Goal: Contribute content: Add original content to the website for others to see

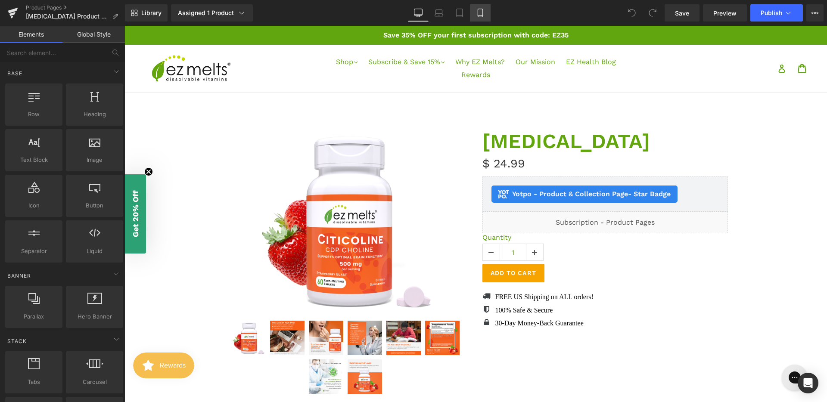
click at [482, 15] on icon at bounding box center [480, 13] width 9 height 9
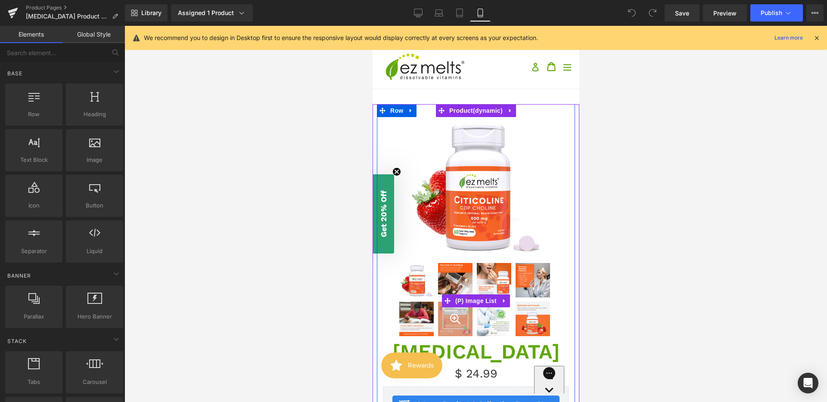
click at [458, 315] on div at bounding box center [455, 319] width 34 height 34
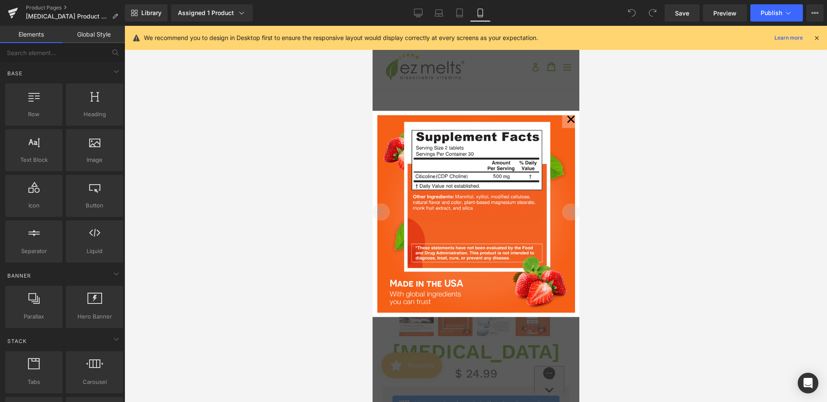
click at [610, 242] on div at bounding box center [476, 214] width 703 height 377
click at [570, 121] on button "✕" at bounding box center [570, 119] width 17 height 17
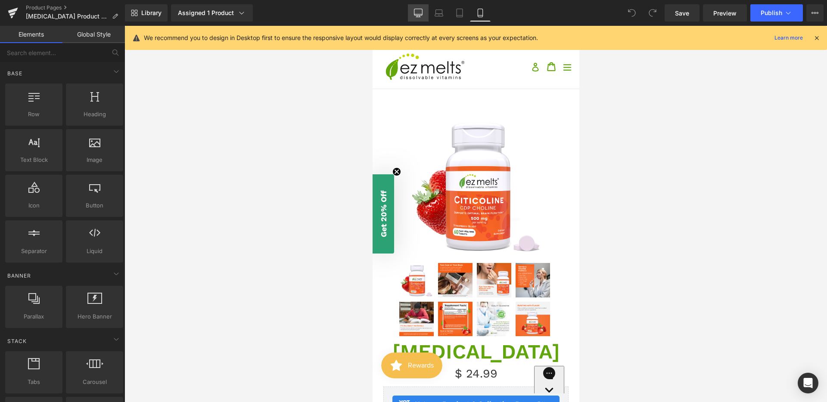
click at [419, 16] on icon at bounding box center [418, 13] width 9 height 9
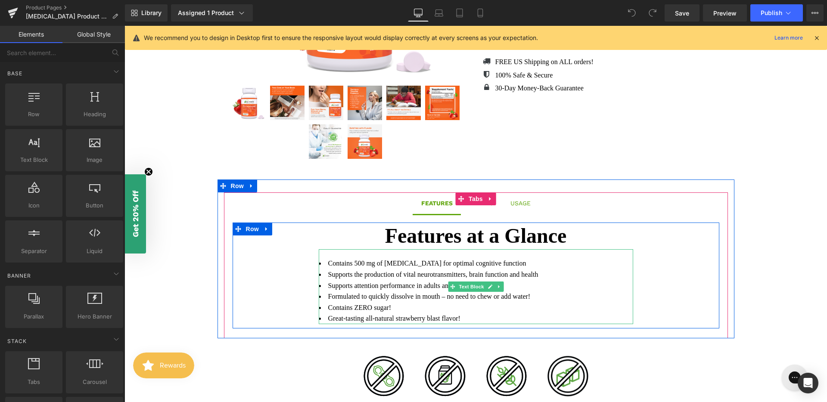
scroll to position [237, 0]
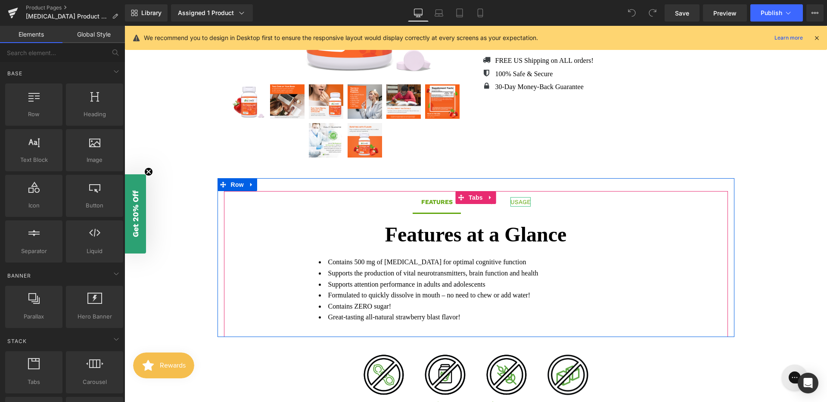
click at [515, 203] on div "USAGE" at bounding box center [521, 201] width 20 height 9
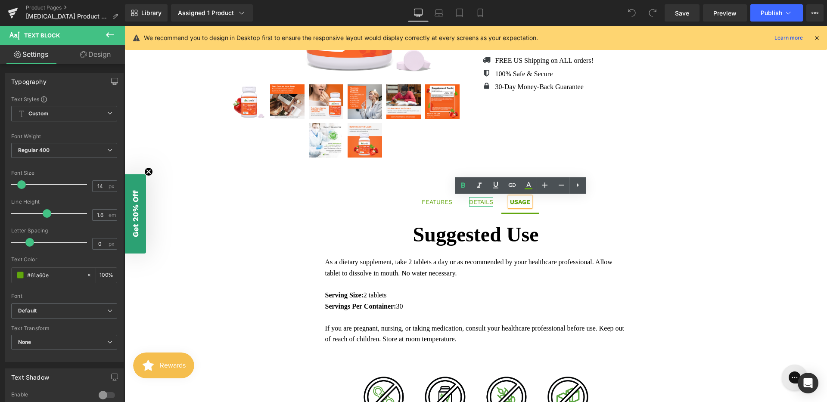
click at [485, 201] on div "DETAILS" at bounding box center [481, 201] width 24 height 9
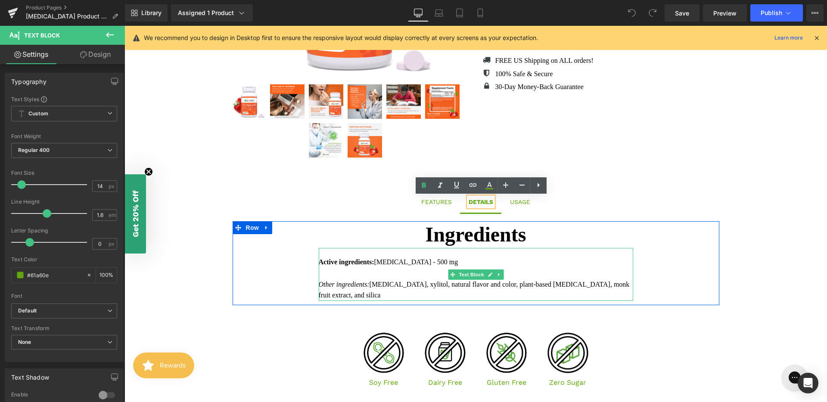
click at [439, 262] on div "Active ingredients: [MEDICAL_DATA] - 500 mg" at bounding box center [476, 262] width 315 height 11
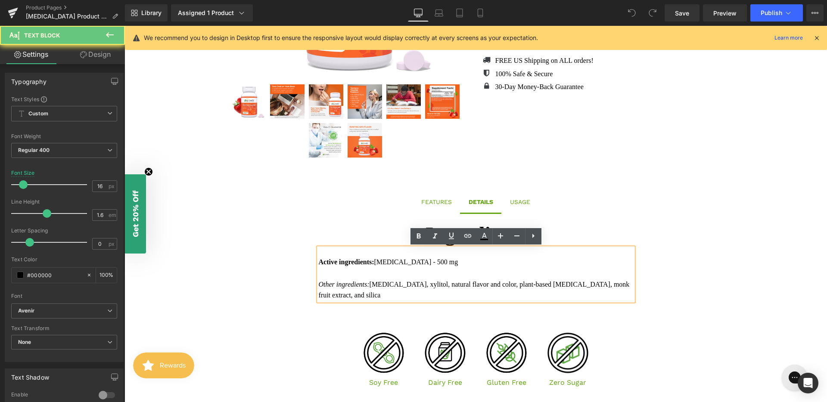
click at [443, 262] on div "Active ingredients: [MEDICAL_DATA] - 500 mg" at bounding box center [476, 262] width 315 height 11
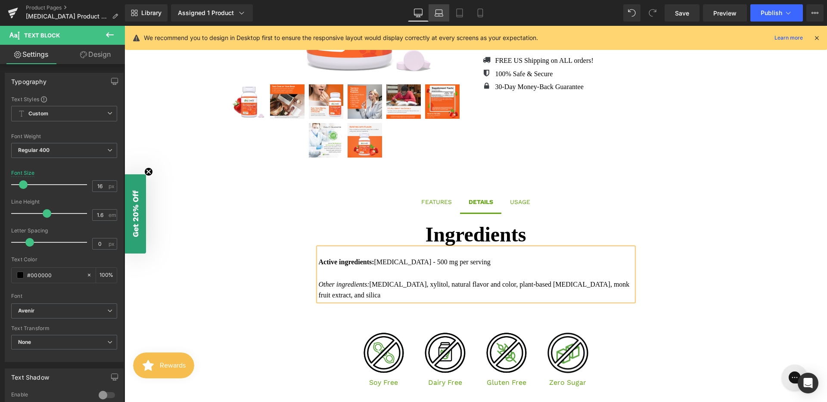
click at [440, 15] on icon at bounding box center [439, 13] width 9 height 9
type input "15"
type input "100"
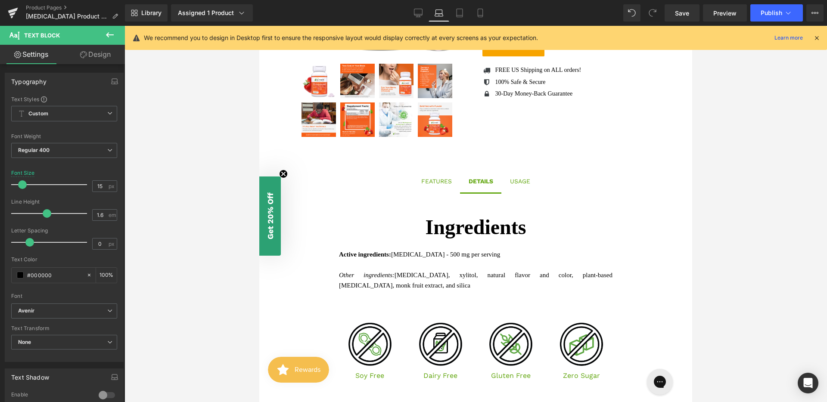
scroll to position [229, 0]
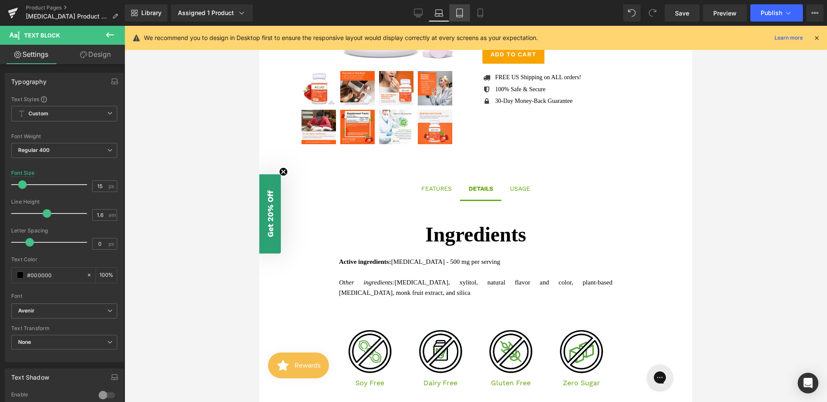
click at [460, 12] on icon at bounding box center [459, 13] width 9 height 9
type input "17"
type input "100"
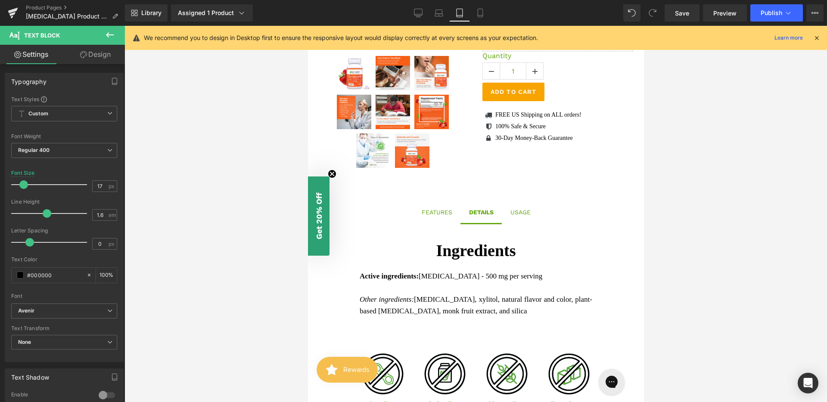
scroll to position [243, 0]
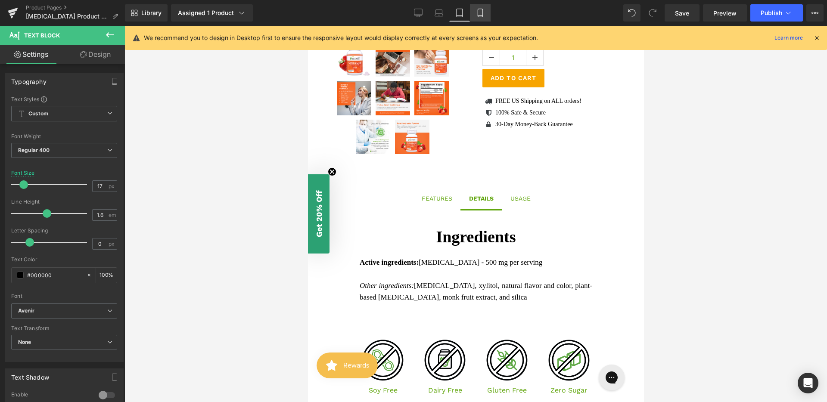
click at [485, 12] on icon at bounding box center [480, 13] width 9 height 9
type input "15"
type input "100"
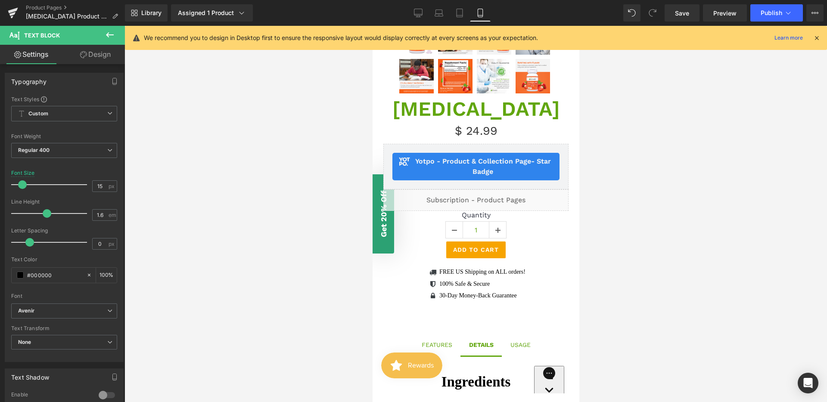
scroll to position [376, 0]
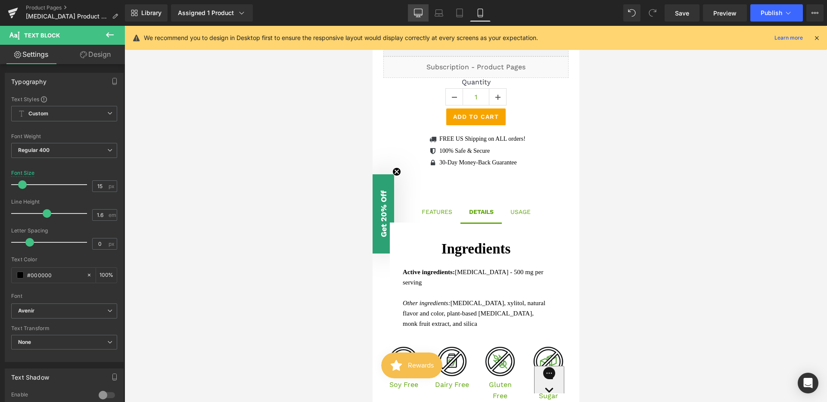
click at [413, 12] on link "Desktop" at bounding box center [418, 12] width 21 height 17
type input "16"
type input "100"
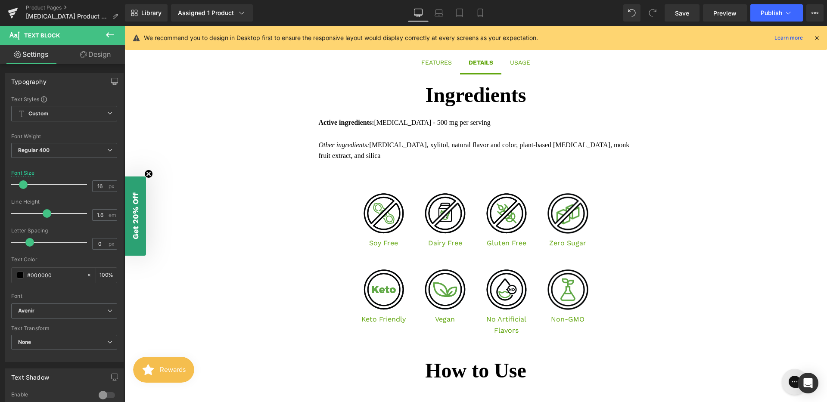
scroll to position [226, 0]
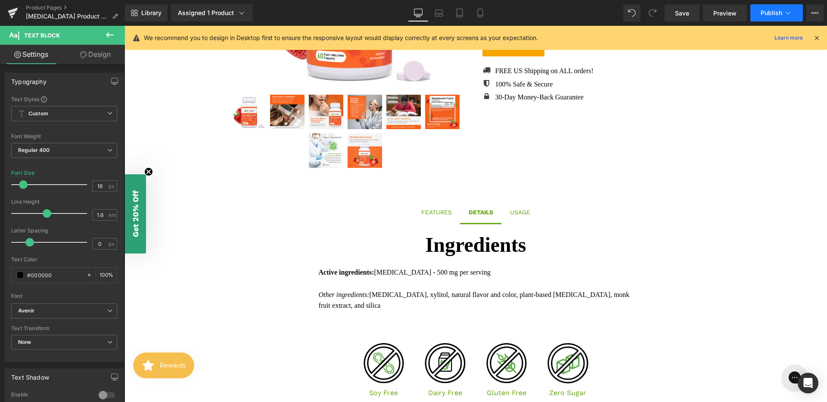
click at [765, 12] on span "Publish" at bounding box center [772, 12] width 22 height 7
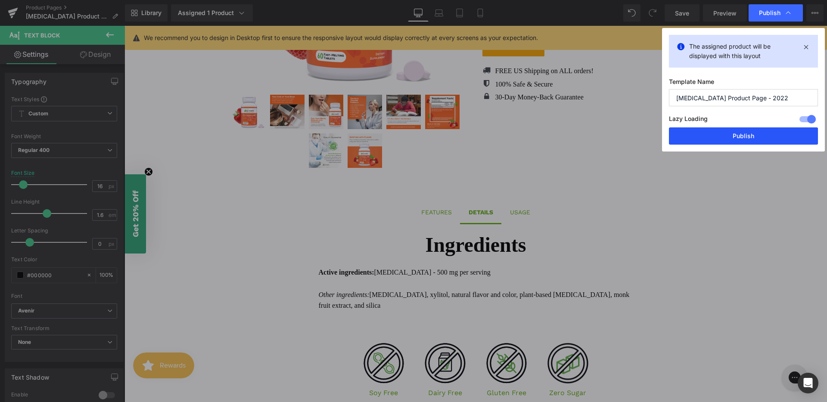
click at [700, 131] on button "Publish" at bounding box center [743, 136] width 149 height 17
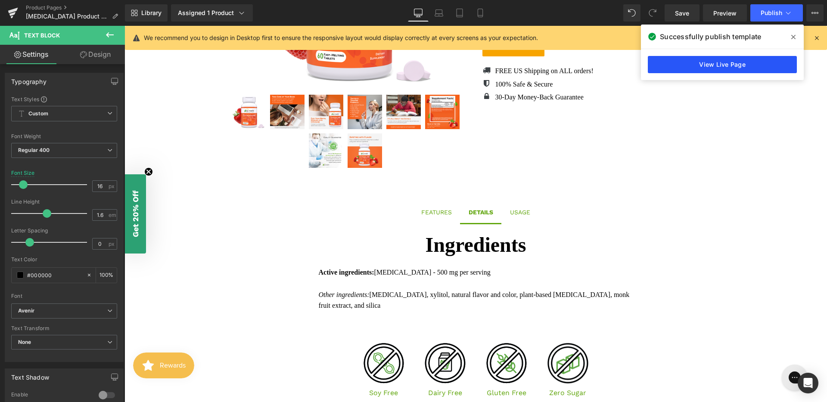
click at [682, 62] on link "View Live Page" at bounding box center [722, 64] width 149 height 17
